Goal: Task Accomplishment & Management: Manage account settings

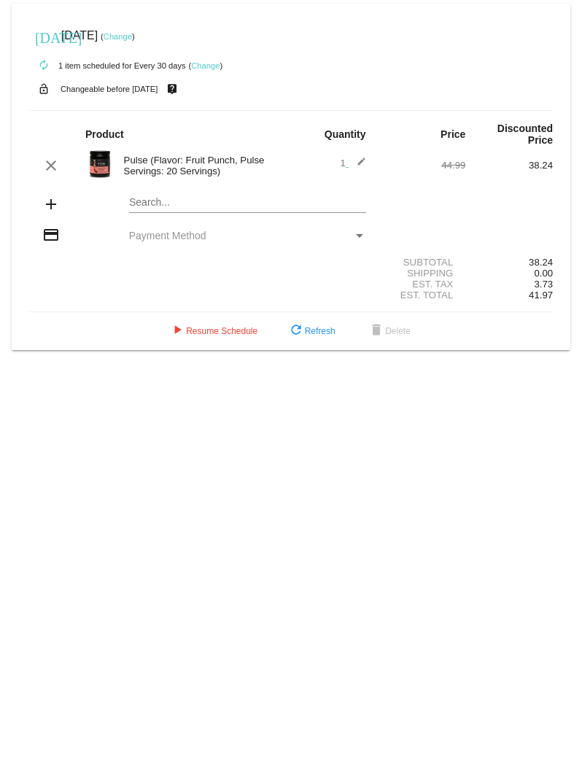
click at [132, 34] on link "Change" at bounding box center [118, 36] width 28 height 9
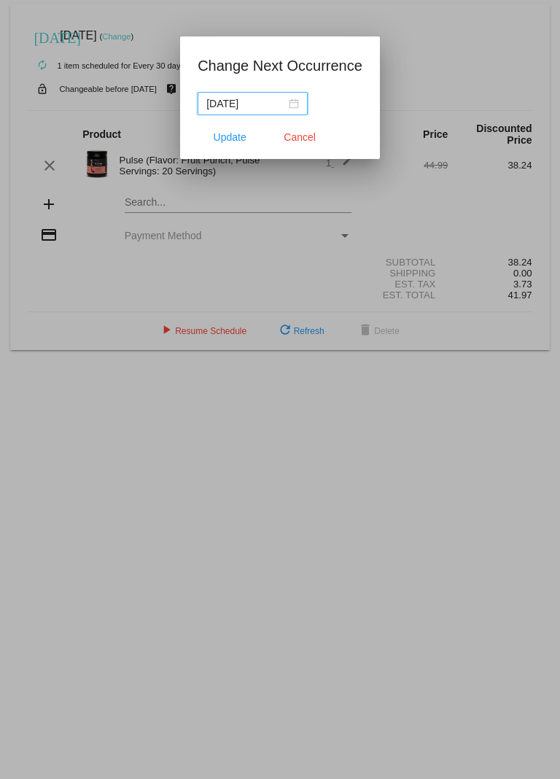
click at [294, 102] on div "[DATE]" at bounding box center [252, 104] width 93 height 16
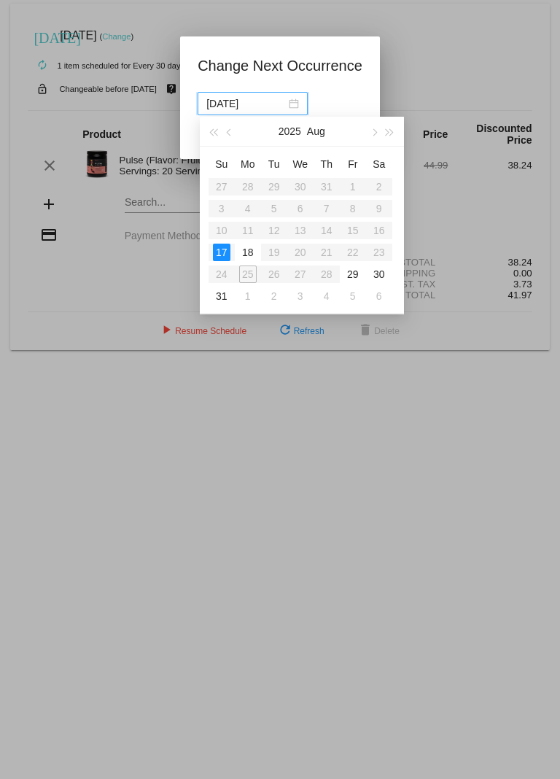
click at [252, 275] on table "Su Mo Tu We Th Fr Sa 27 28 29 30 31 1 2 3 4 5 6 7 8 9 10 11 12 13 14 15 16 17 1…" at bounding box center [301, 229] width 184 height 155
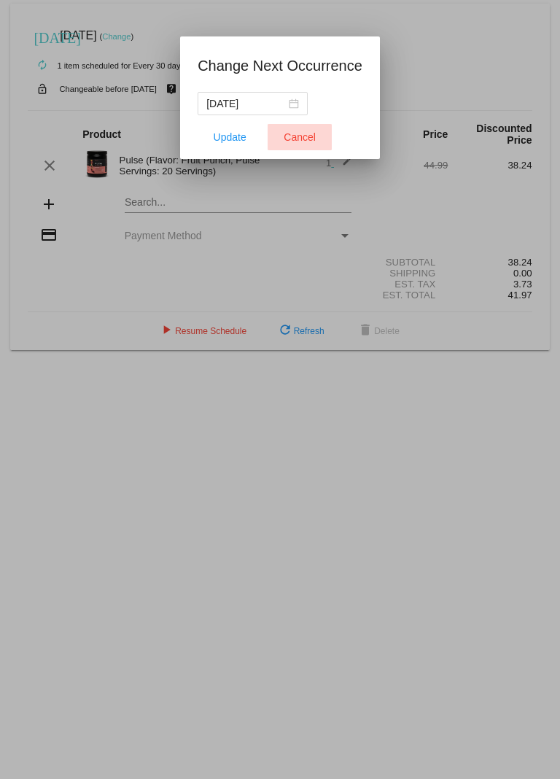
click at [309, 148] on button "Cancel" at bounding box center [300, 137] width 64 height 26
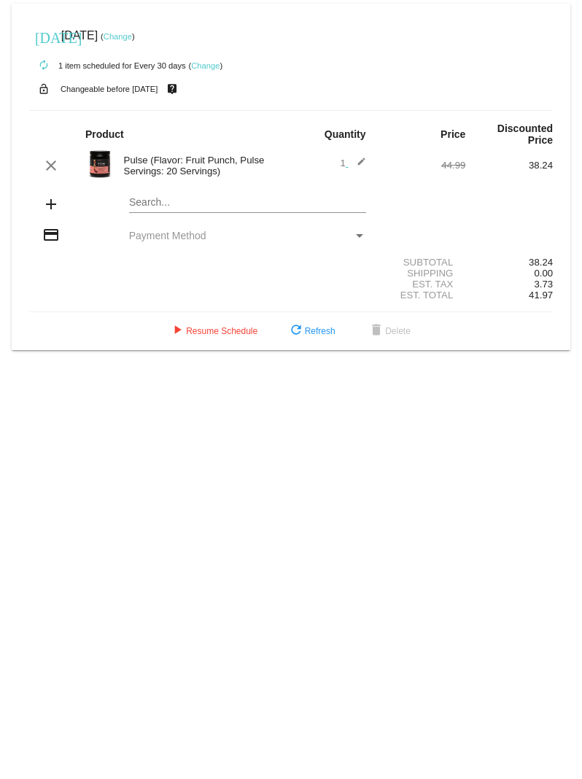
click at [44, 226] on mat-icon "credit_card" at bounding box center [51, 235] width 18 height 18
click at [357, 230] on div "Payment Method" at bounding box center [359, 236] width 13 height 12
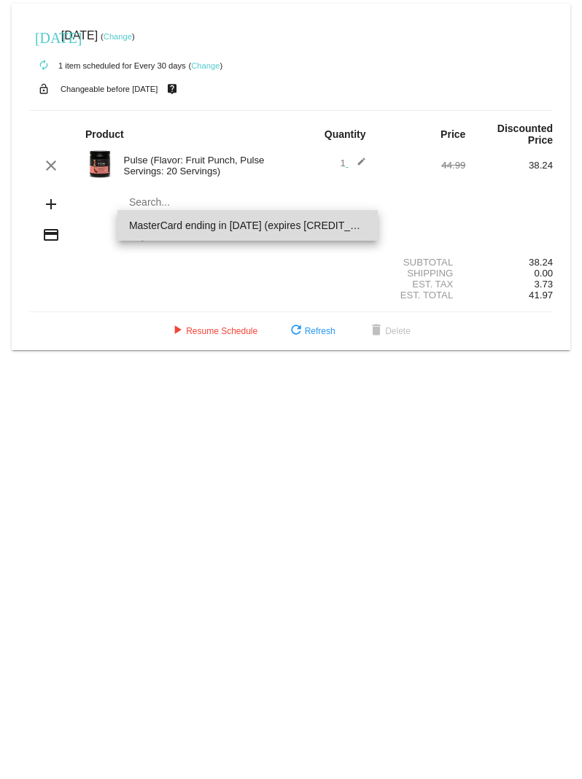
click at [317, 220] on span "MasterCard ending in [DATE] (expires [CREDIT_CARD_DATA])" at bounding box center [247, 225] width 237 height 31
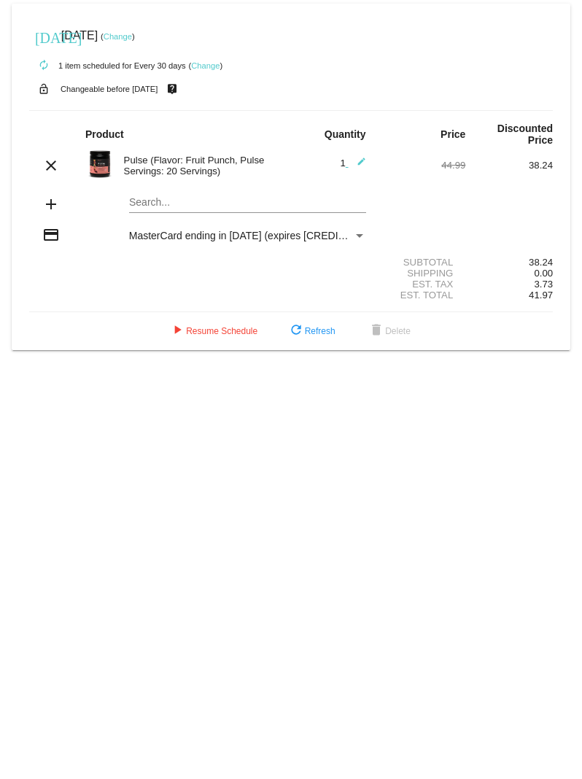
click at [132, 32] on link "Change" at bounding box center [118, 36] width 28 height 9
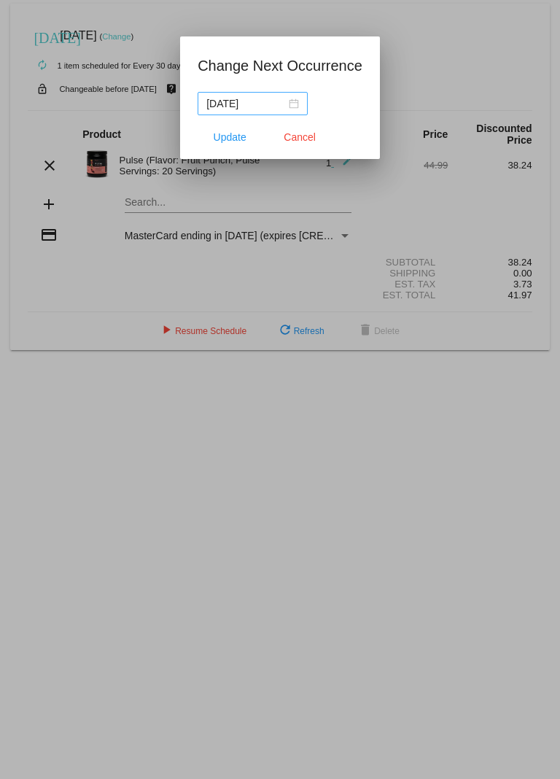
click at [301, 98] on nz-date-picker "[DATE]" at bounding box center [253, 103] width 110 height 23
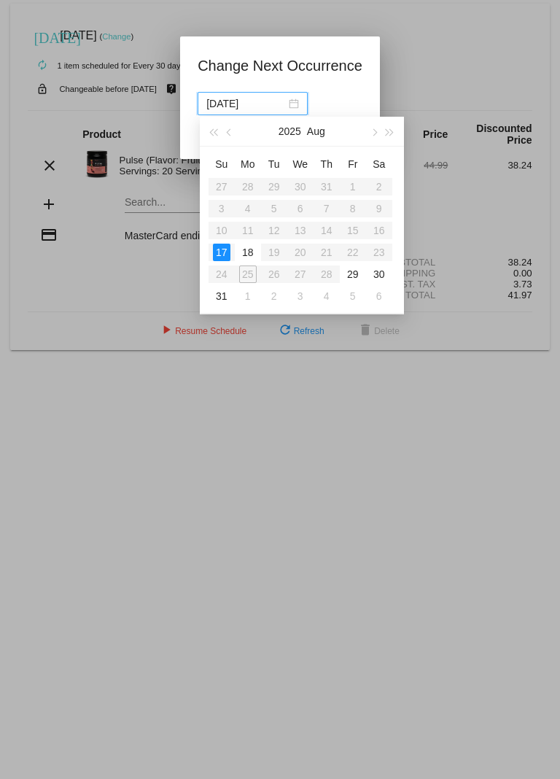
click at [247, 276] on table "Su Mo Tu We Th Fr Sa 27 28 29 30 31 1 2 3 4 5 6 7 8 9 10 11 12 13 14 15 16 17 1…" at bounding box center [301, 229] width 184 height 155
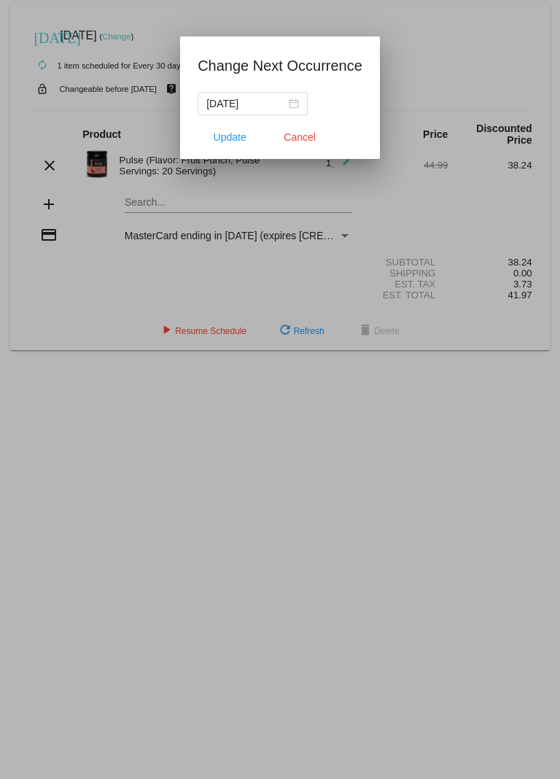
click at [292, 55] on h1 "Change Next Occurrence" at bounding box center [280, 65] width 165 height 23
click at [299, 101] on div "[DATE]" at bounding box center [252, 104] width 93 height 16
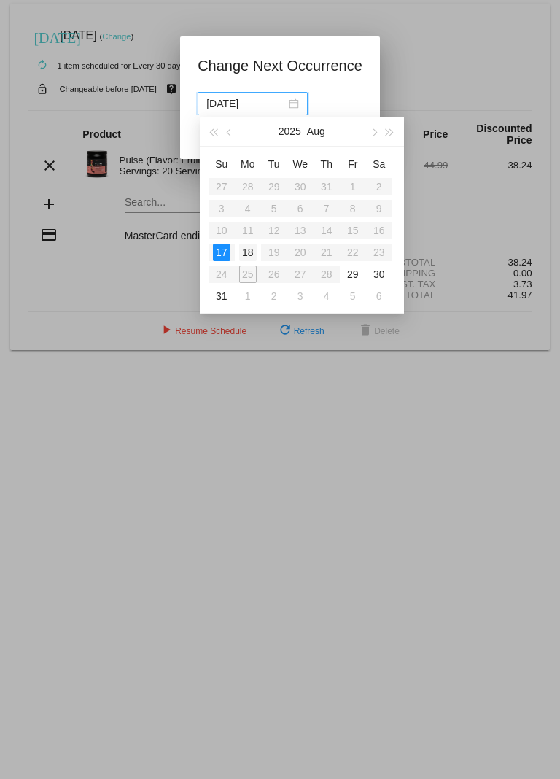
click at [252, 249] on div "18" at bounding box center [248, 253] width 18 height 18
click at [255, 272] on table "Su Mo Tu We Th Fr Sa 27 28 29 30 31 1 2 3 4 5 6 7 8 9 10 11 12 13 14 15 16 17 1…" at bounding box center [301, 229] width 184 height 155
type input "[DATE]"
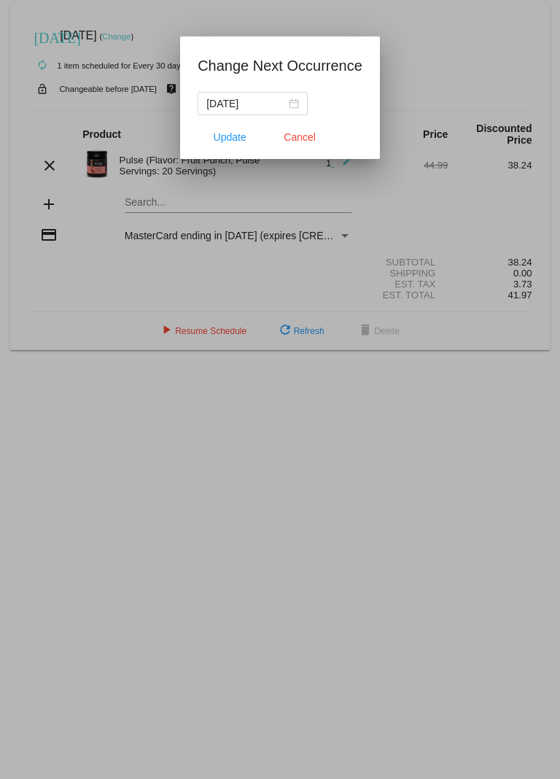
click at [426, 53] on div at bounding box center [280, 389] width 560 height 779
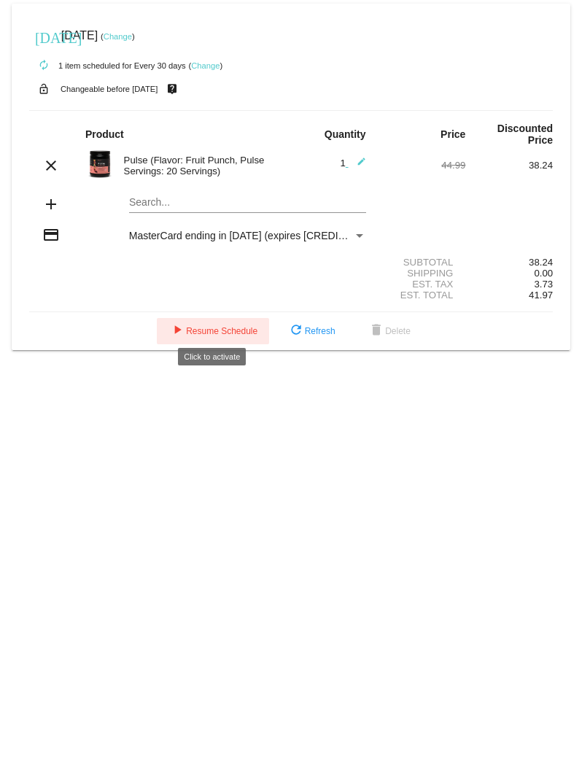
click at [210, 326] on span "play_arrow Resume Schedule" at bounding box center [212, 331] width 89 height 10
